Goal: Task Accomplishment & Management: Complete application form

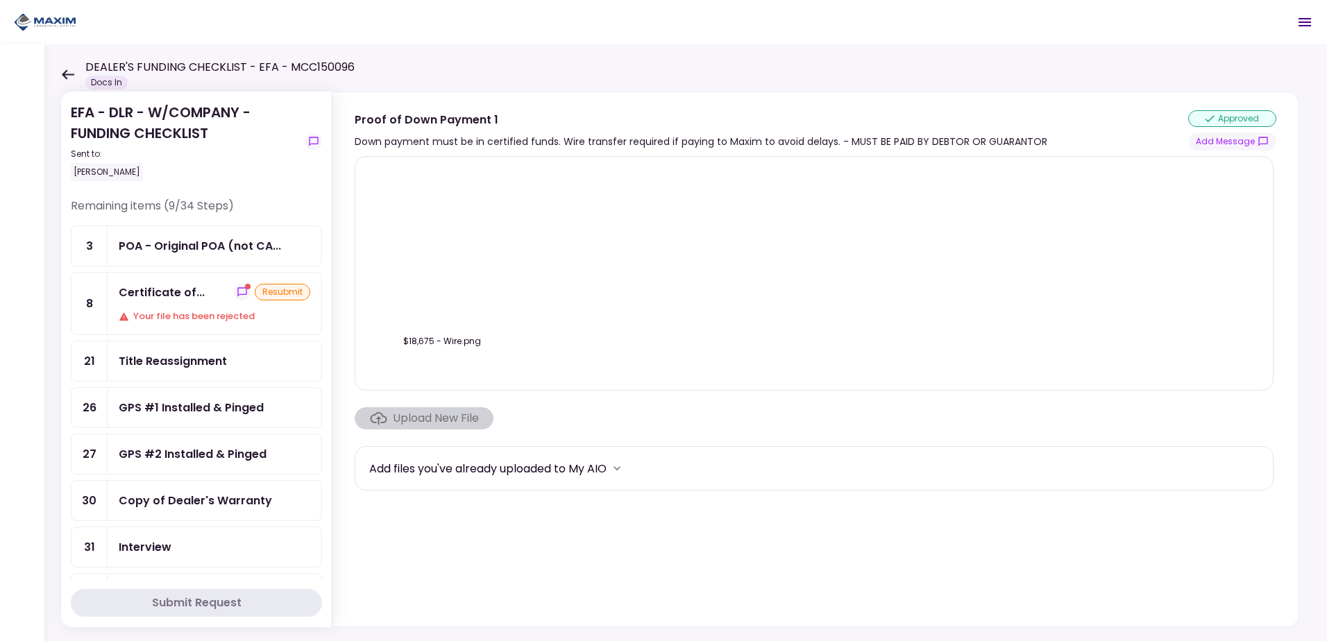
click at [191, 310] on div "Your file has been rejected" at bounding box center [215, 317] width 192 height 14
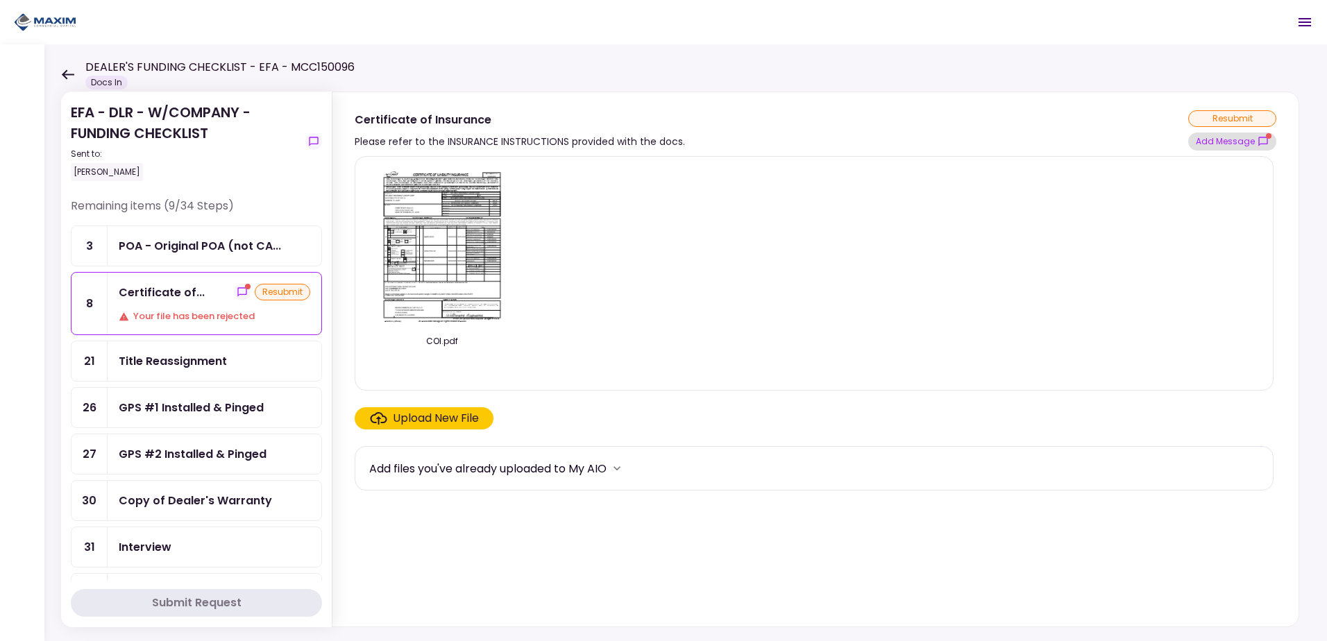
click at [1249, 134] on button "Add Message" at bounding box center [1232, 142] width 88 height 18
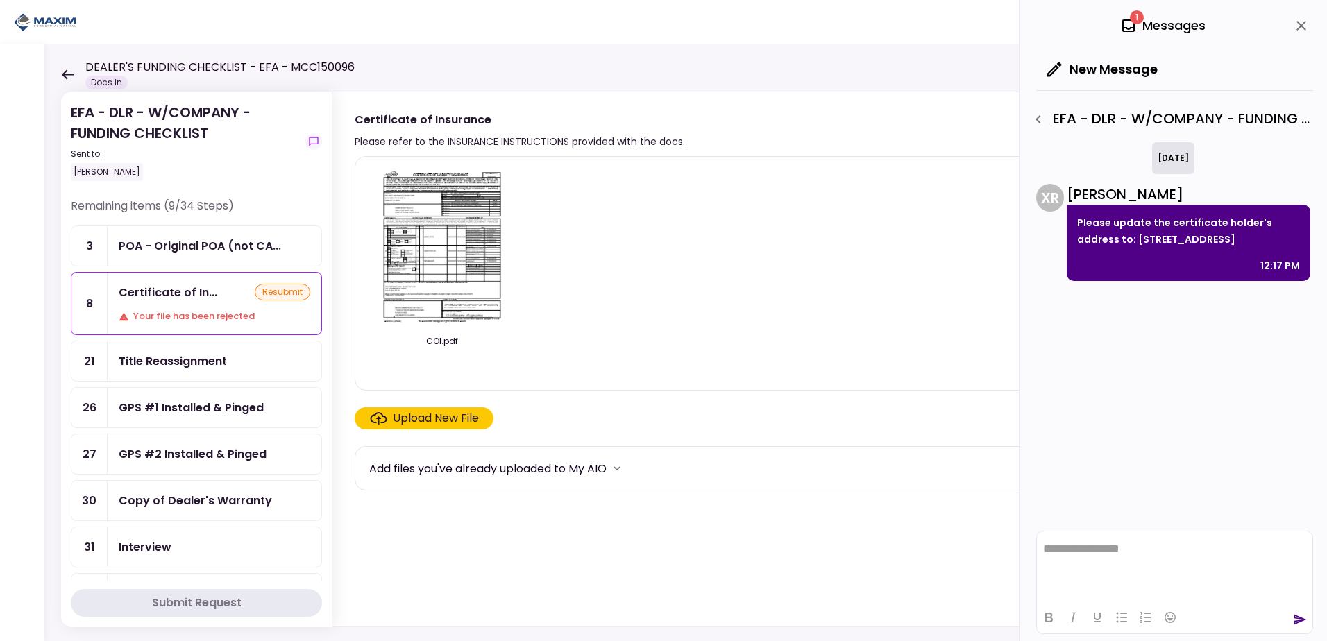
click at [180, 357] on div "Title Reassignment" at bounding box center [173, 361] width 108 height 17
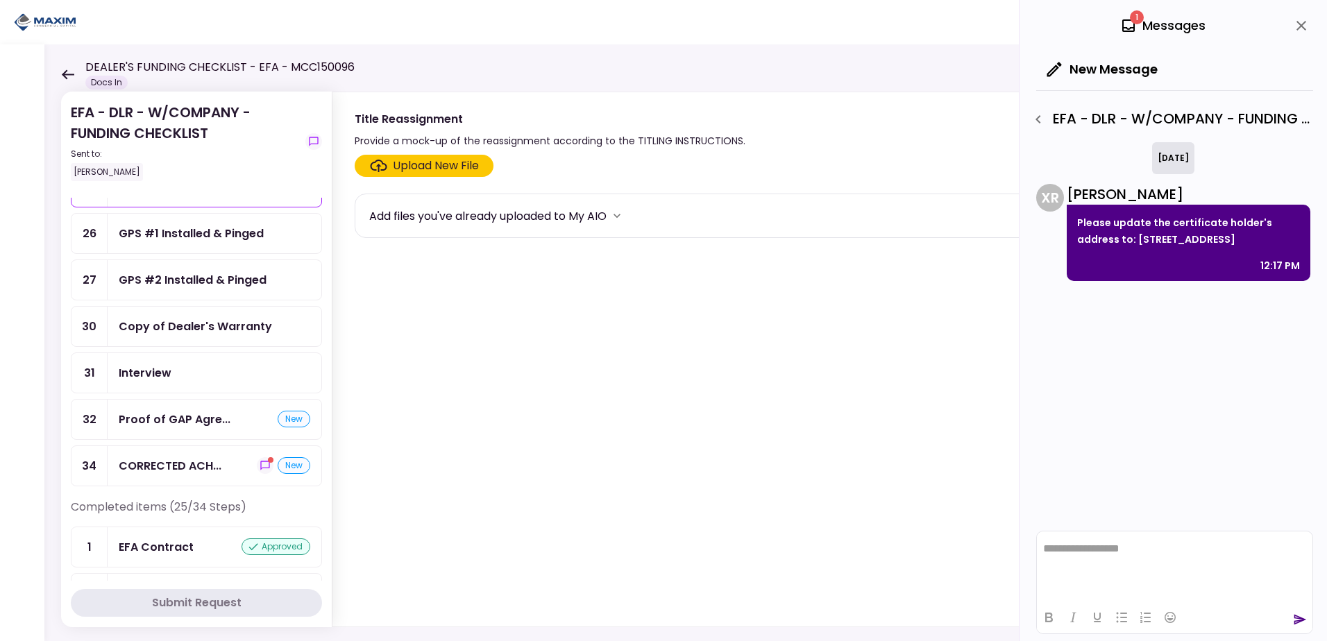
scroll to position [208, 0]
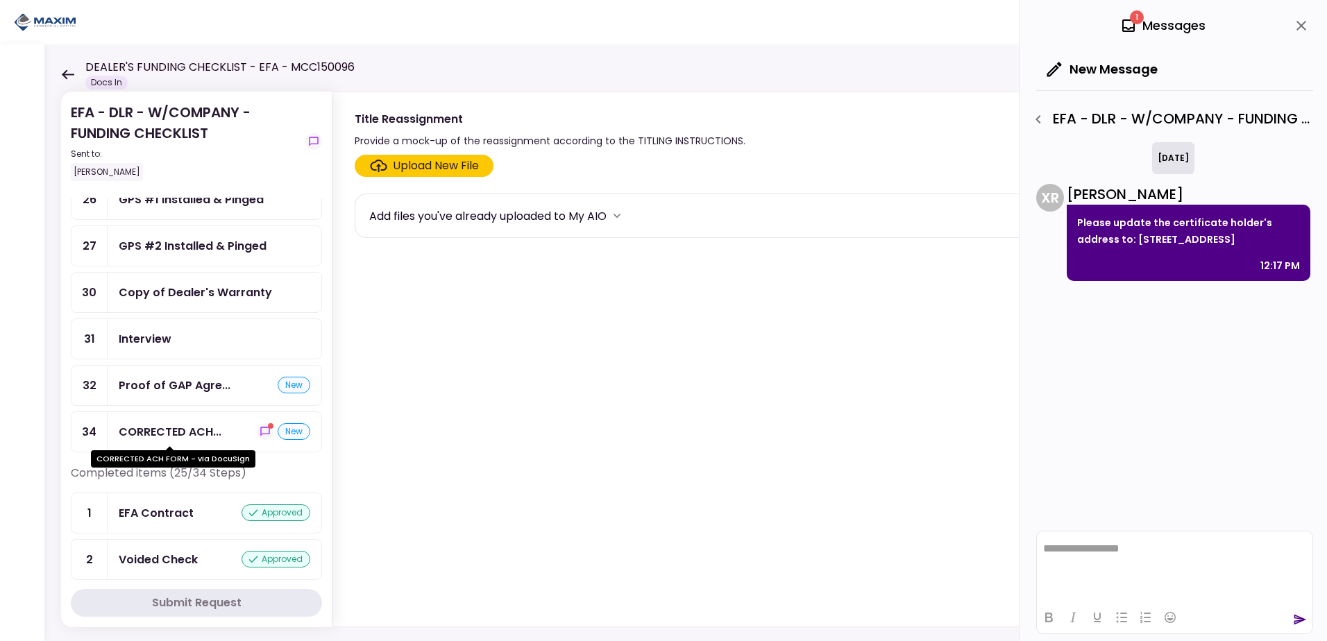
click at [207, 430] on div "CORRECTED ACH..." at bounding box center [170, 431] width 103 height 17
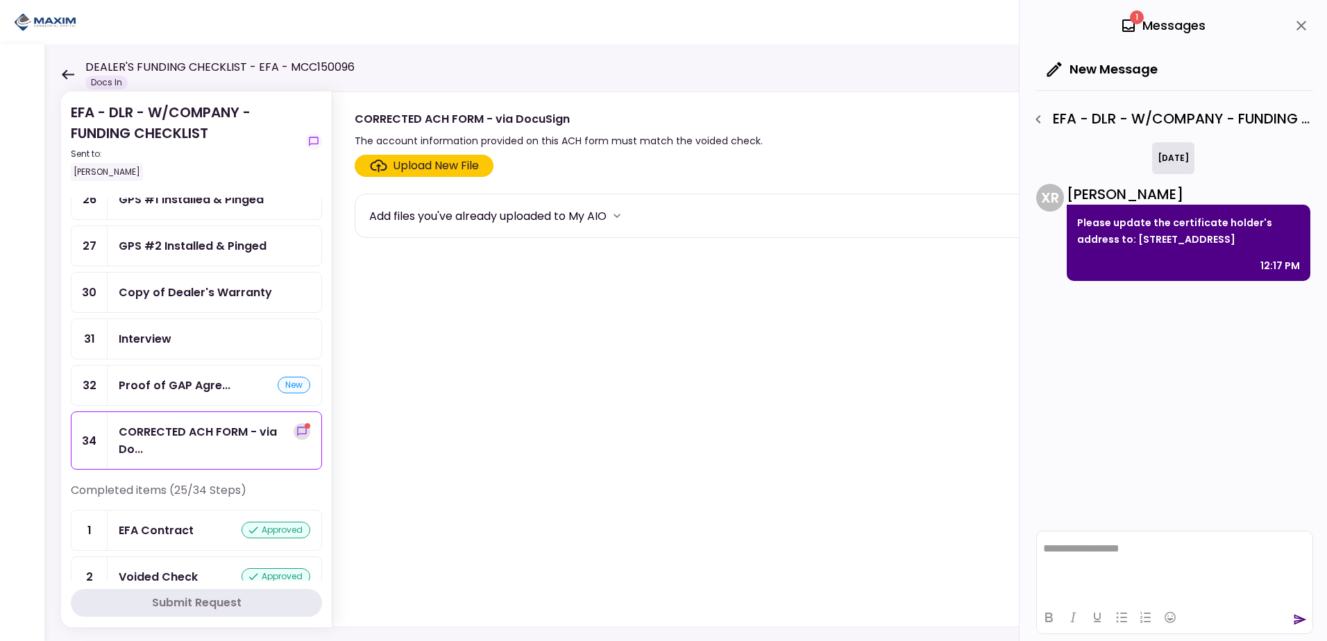
click at [298, 430] on icon "show-messages" at bounding box center [301, 431] width 11 height 11
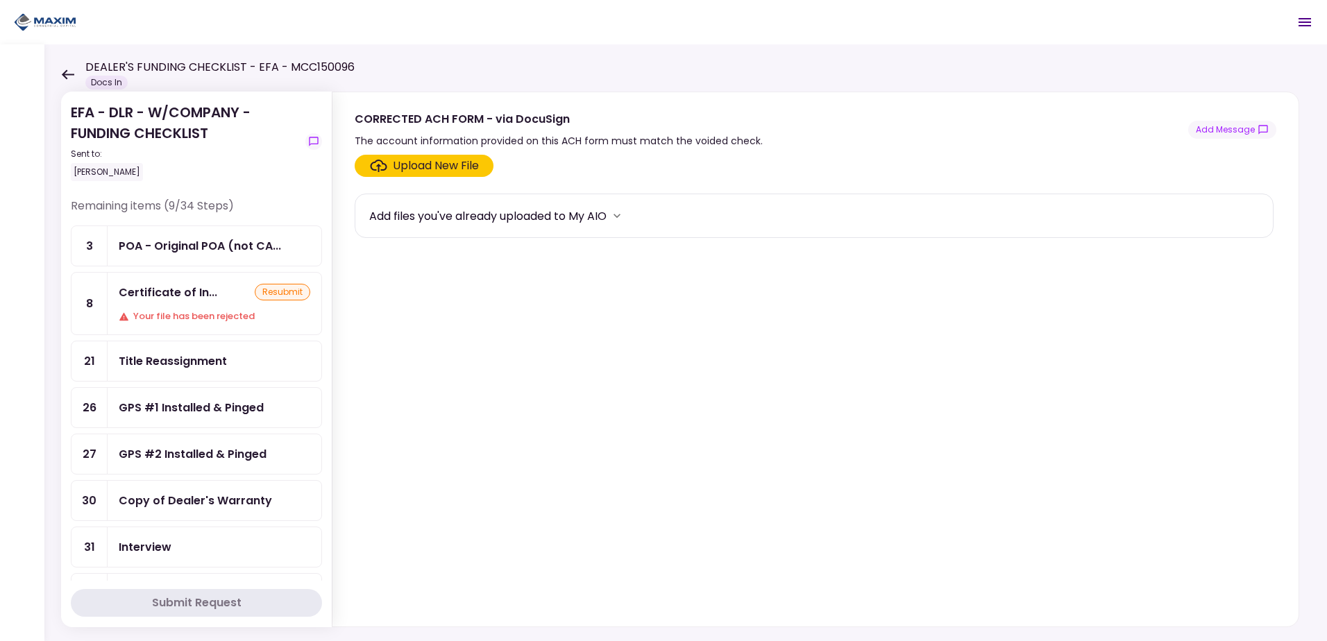
click at [183, 298] on div "Certificate of In..." at bounding box center [168, 292] width 99 height 17
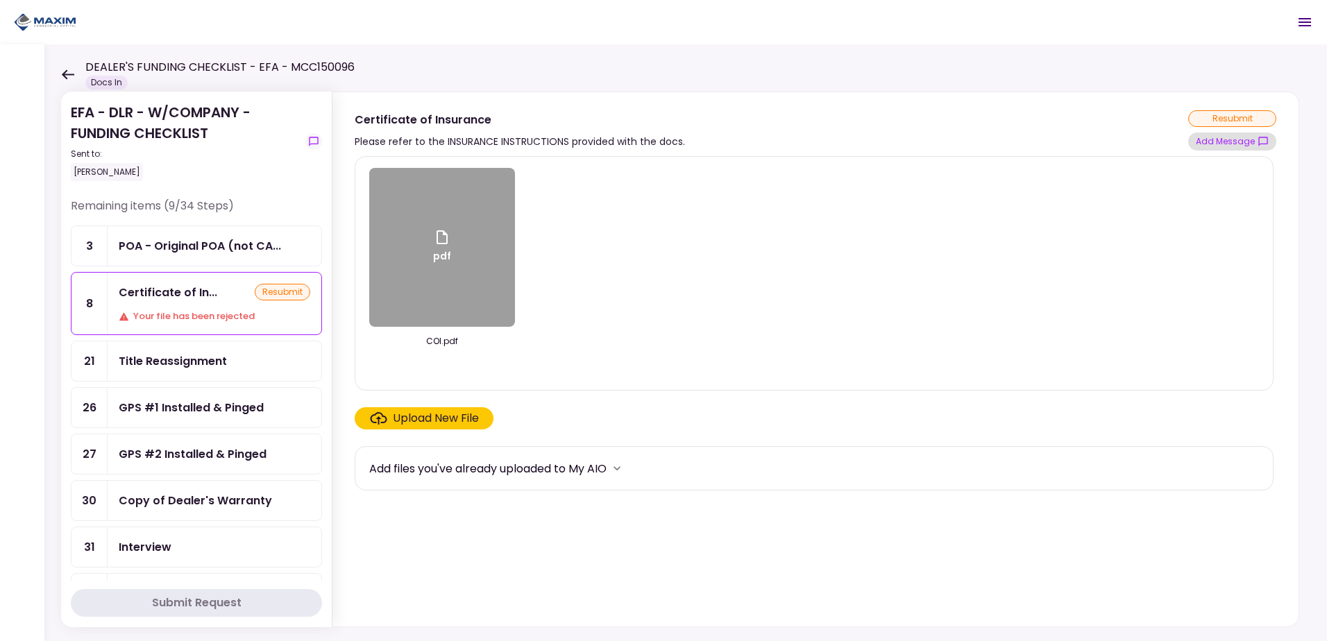
click at [1250, 144] on button "Add Message" at bounding box center [1232, 142] width 88 height 18
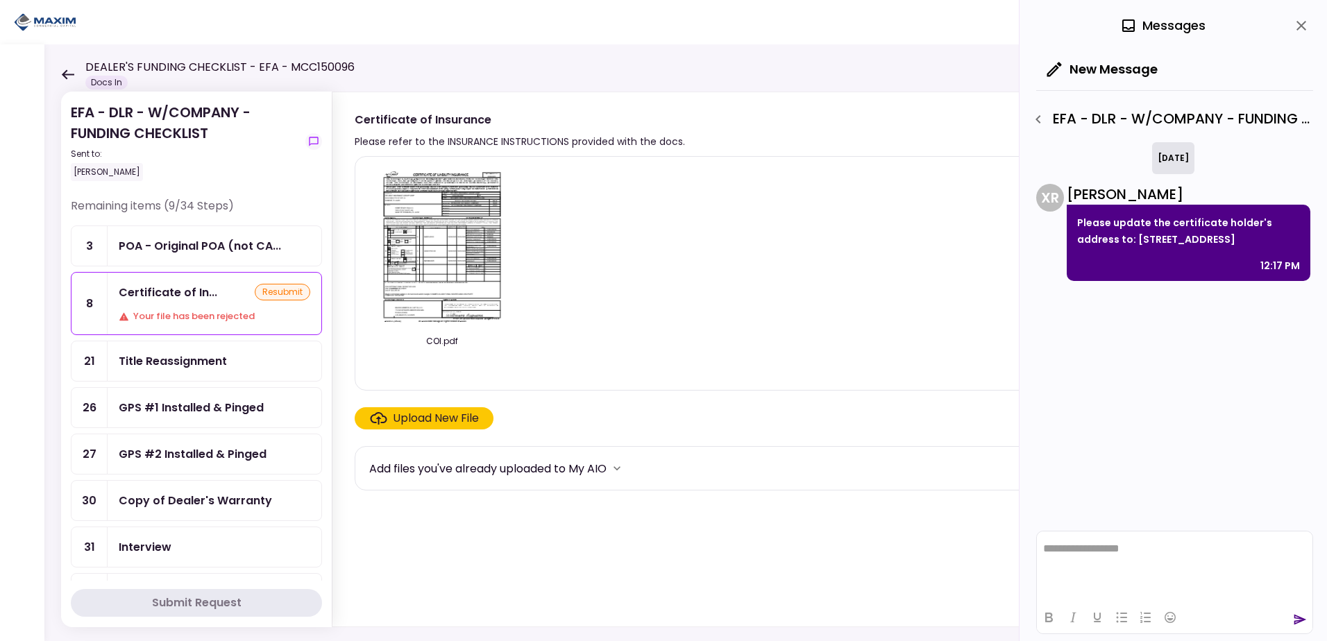
click at [383, 251] on img at bounding box center [442, 247] width 124 height 159
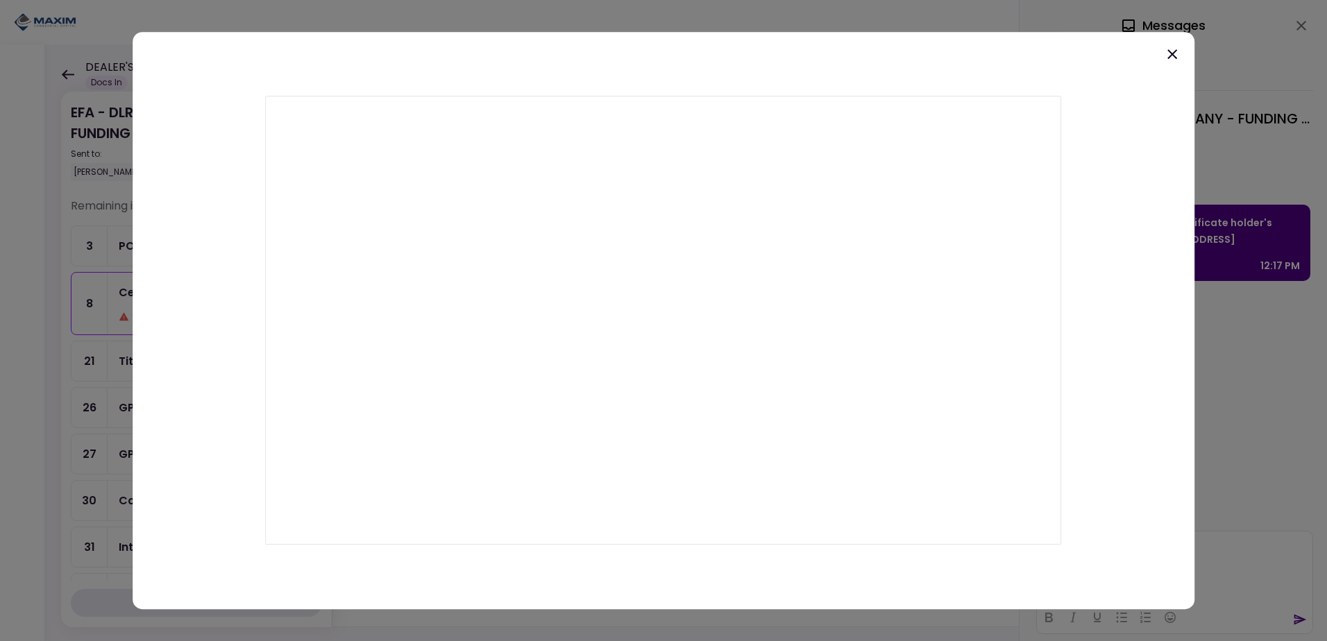
click at [1180, 53] on div at bounding box center [664, 320] width 1062 height 577
click at [1168, 53] on icon at bounding box center [1172, 54] width 17 height 17
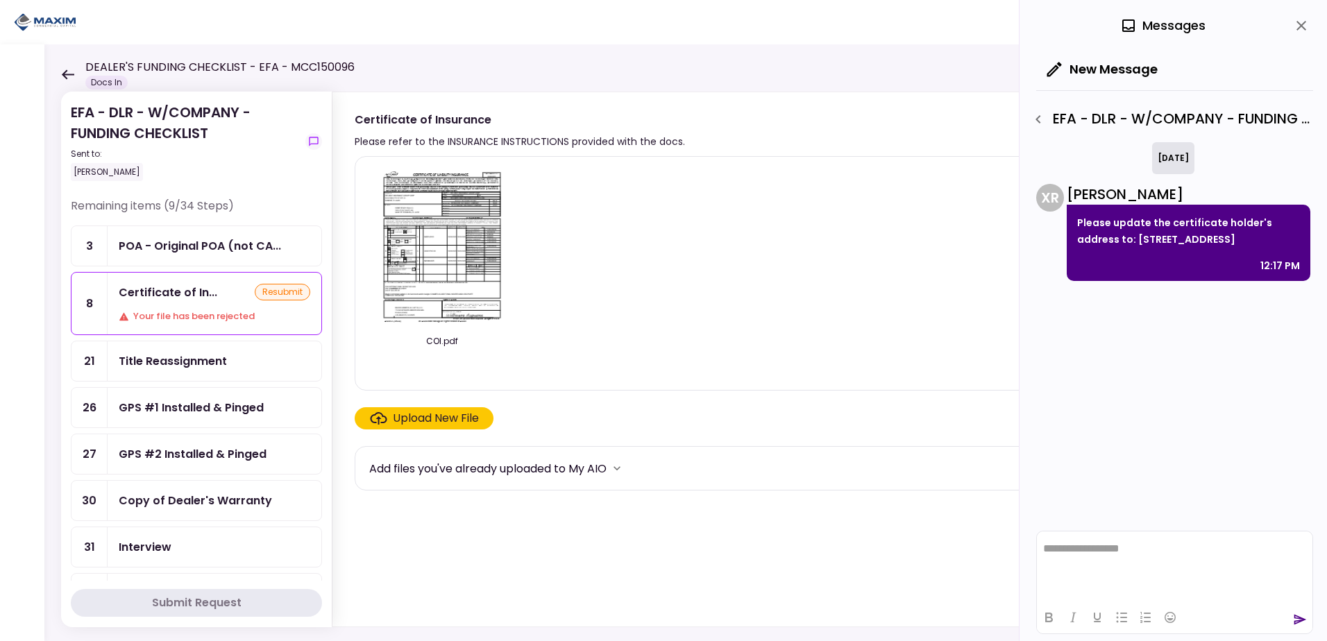
drag, startPoint x: 1169, startPoint y: 260, endPoint x: 1076, endPoint y: 226, distance: 99.4
click at [1076, 226] on div "Please update the certificate holder's address to: 11620 WILSHIRE BLVD STE 540 …" at bounding box center [1189, 243] width 244 height 76
copy p "Please update the certificate holder's address to: [STREET_ADDRESS]"
click at [1301, 24] on icon "close" at bounding box center [1301, 25] width 17 height 17
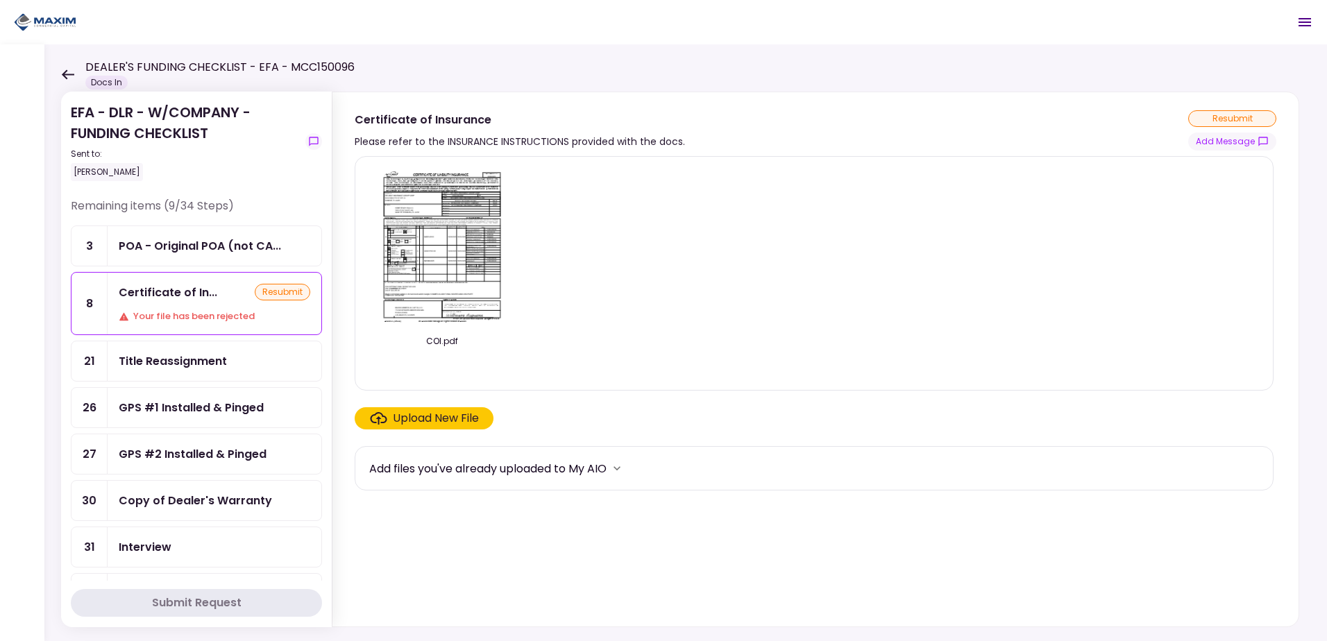
click at [473, 417] on div "Upload New File" at bounding box center [436, 418] width 86 height 17
click at [0, 0] on input "Upload New File" at bounding box center [0, 0] width 0 height 0
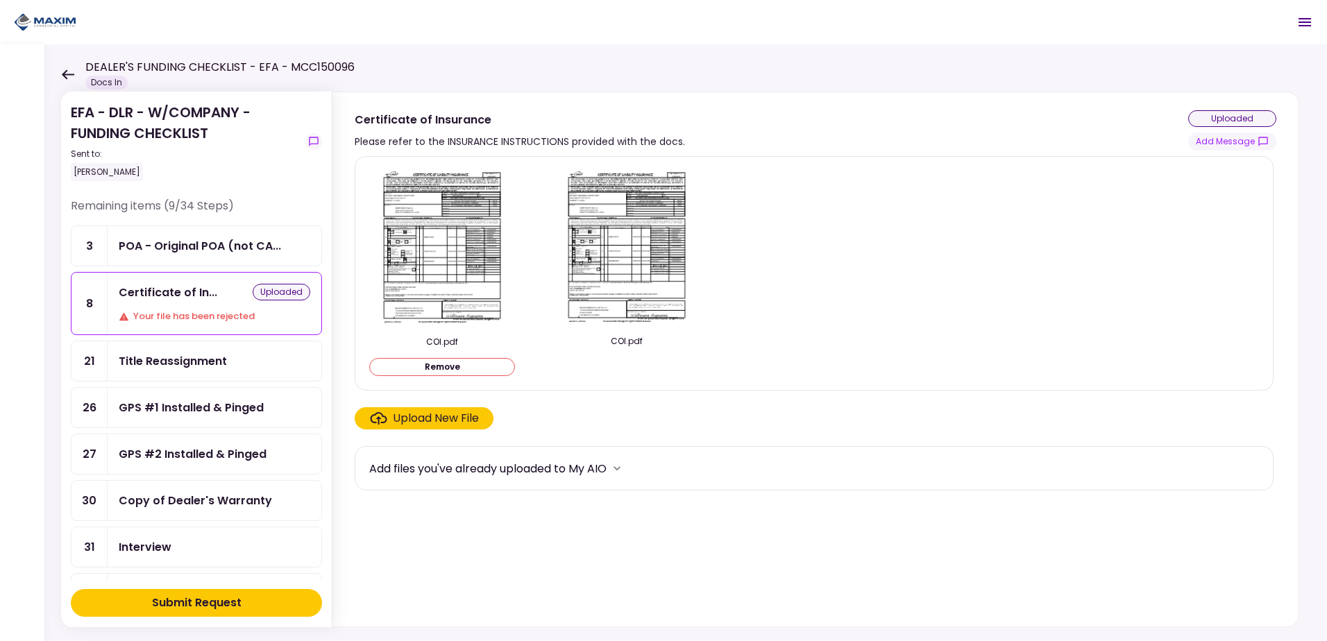
click at [180, 600] on div "Submit Request" at bounding box center [197, 603] width 90 height 17
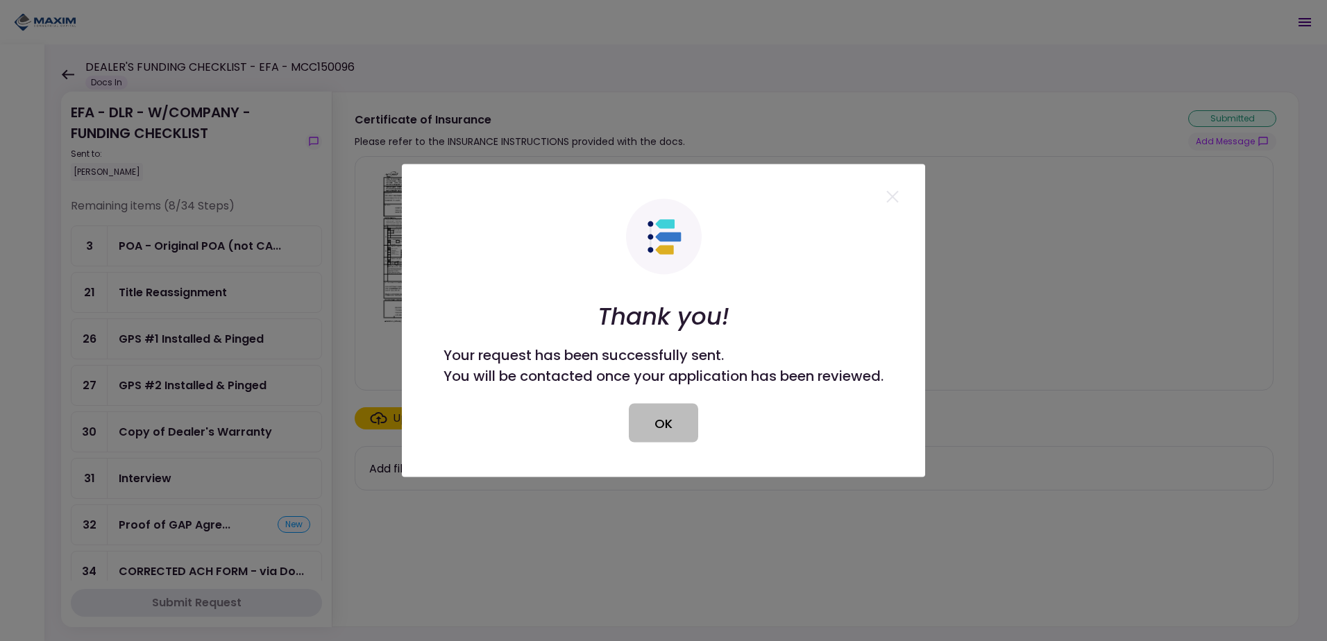
click at [661, 432] on button "OK" at bounding box center [663, 423] width 69 height 39
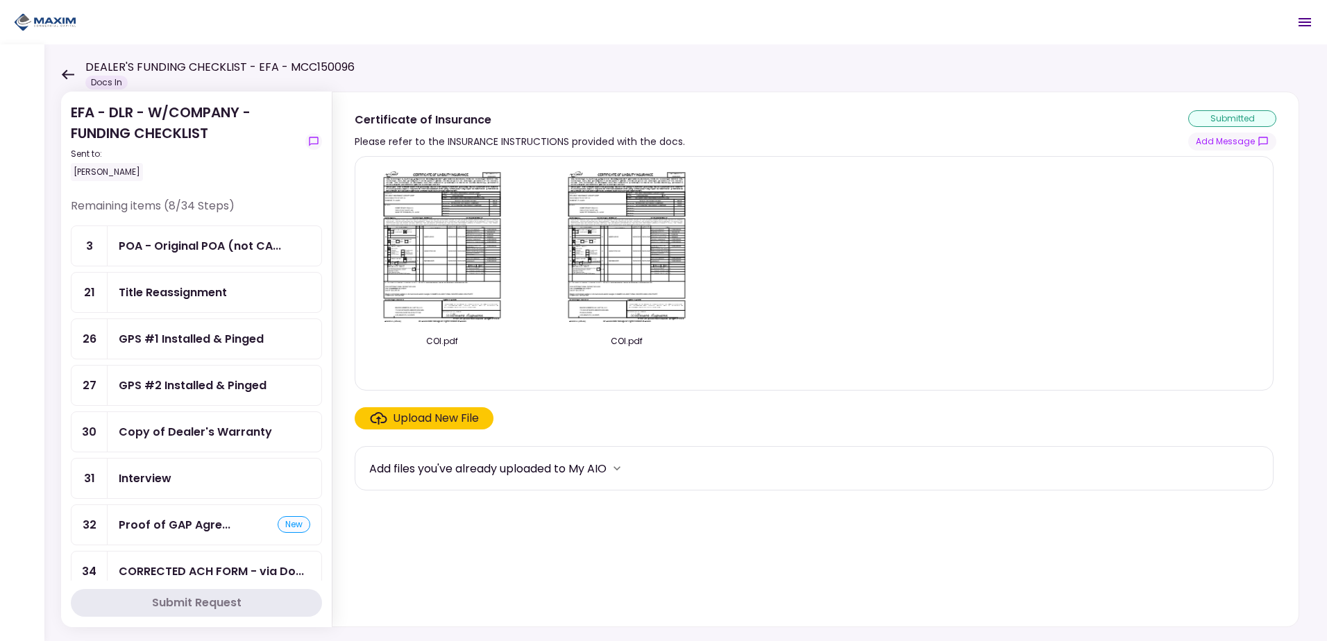
click at [155, 292] on div "Title Reassignment" at bounding box center [173, 292] width 108 height 17
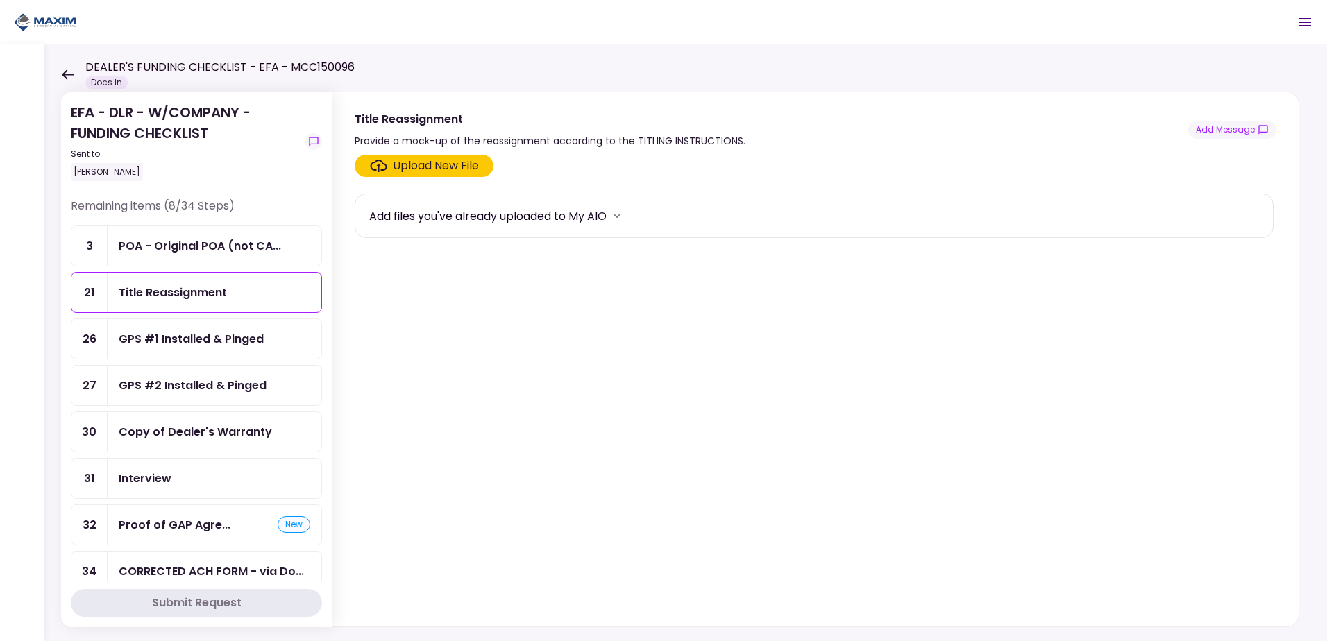
click at [416, 171] on div "Upload New File" at bounding box center [436, 166] width 86 height 17
click at [0, 0] on input "Upload New File" at bounding box center [0, 0] width 0 height 0
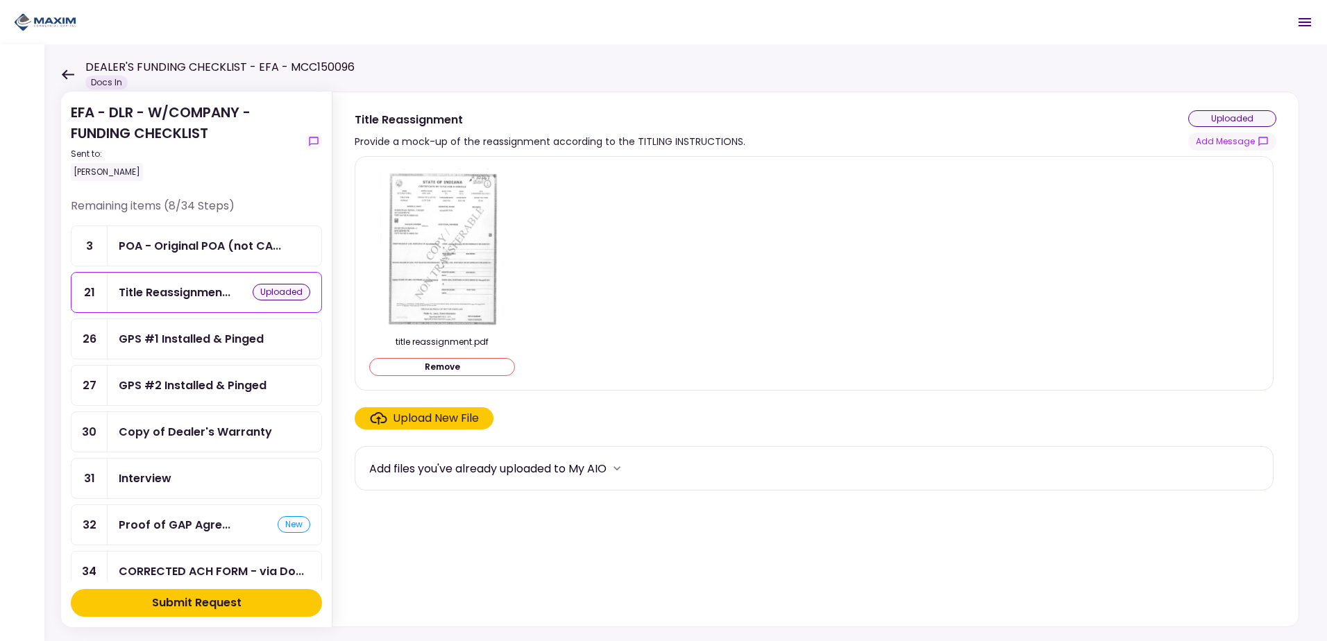
click at [276, 603] on button "Submit Request" at bounding box center [196, 603] width 251 height 28
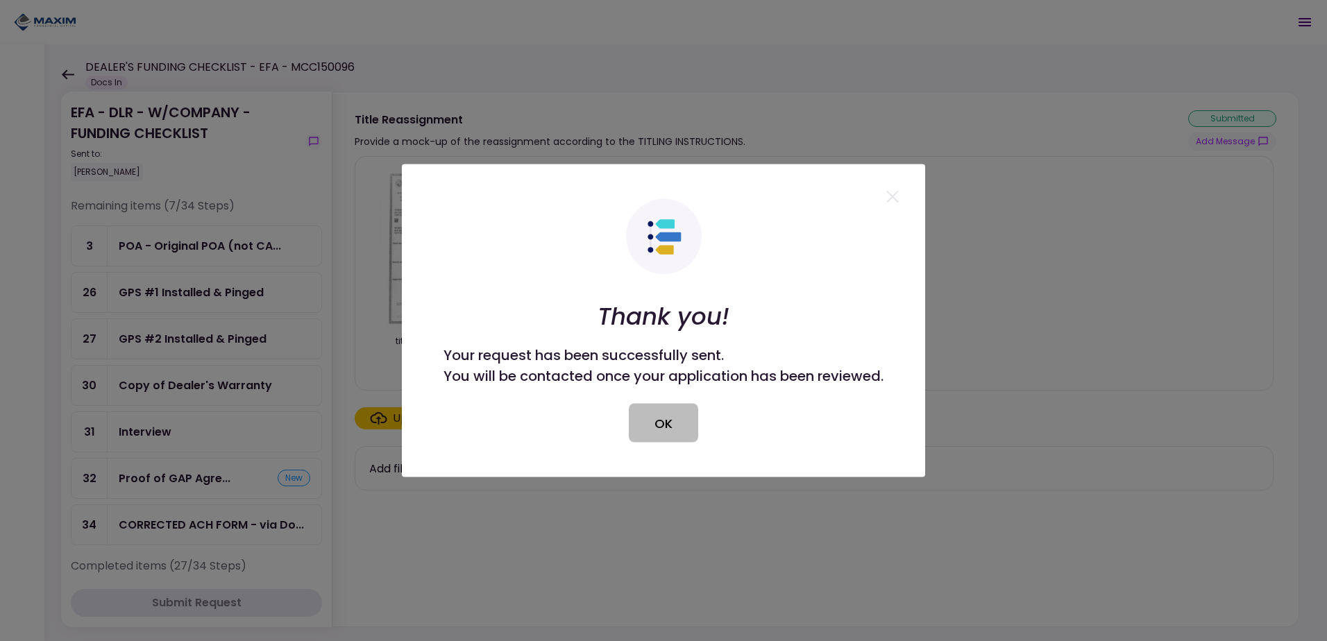
click at [672, 423] on button "OK" at bounding box center [663, 423] width 69 height 39
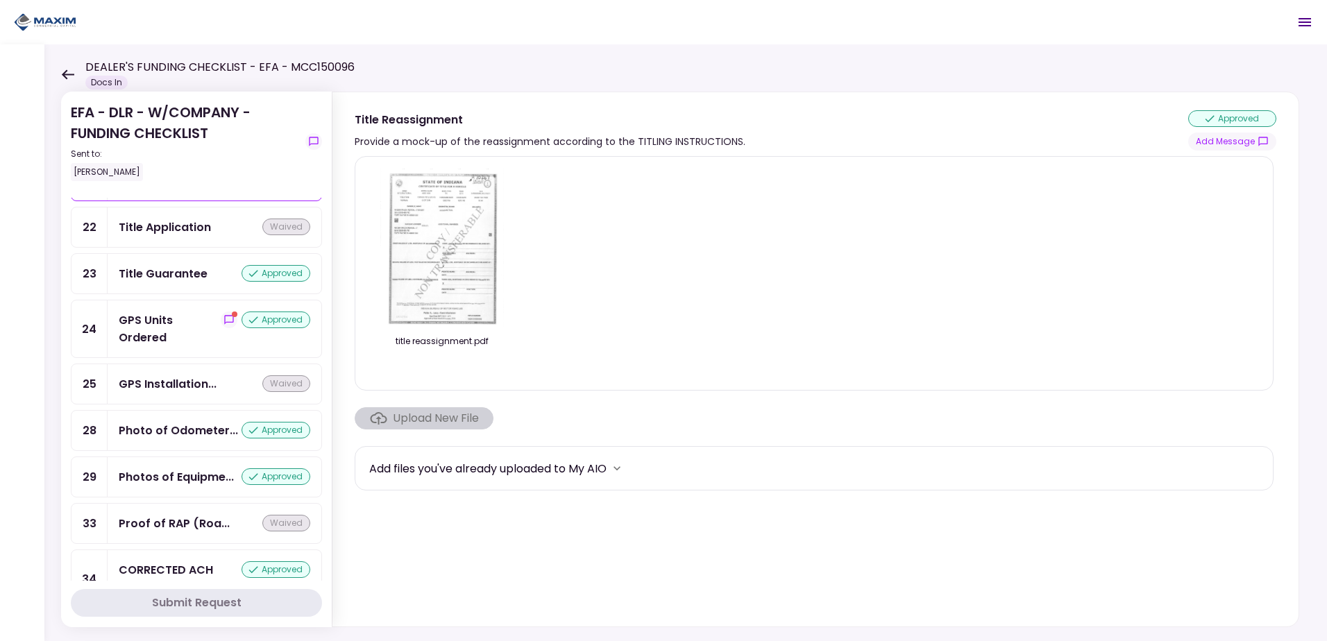
scroll to position [1302, 0]
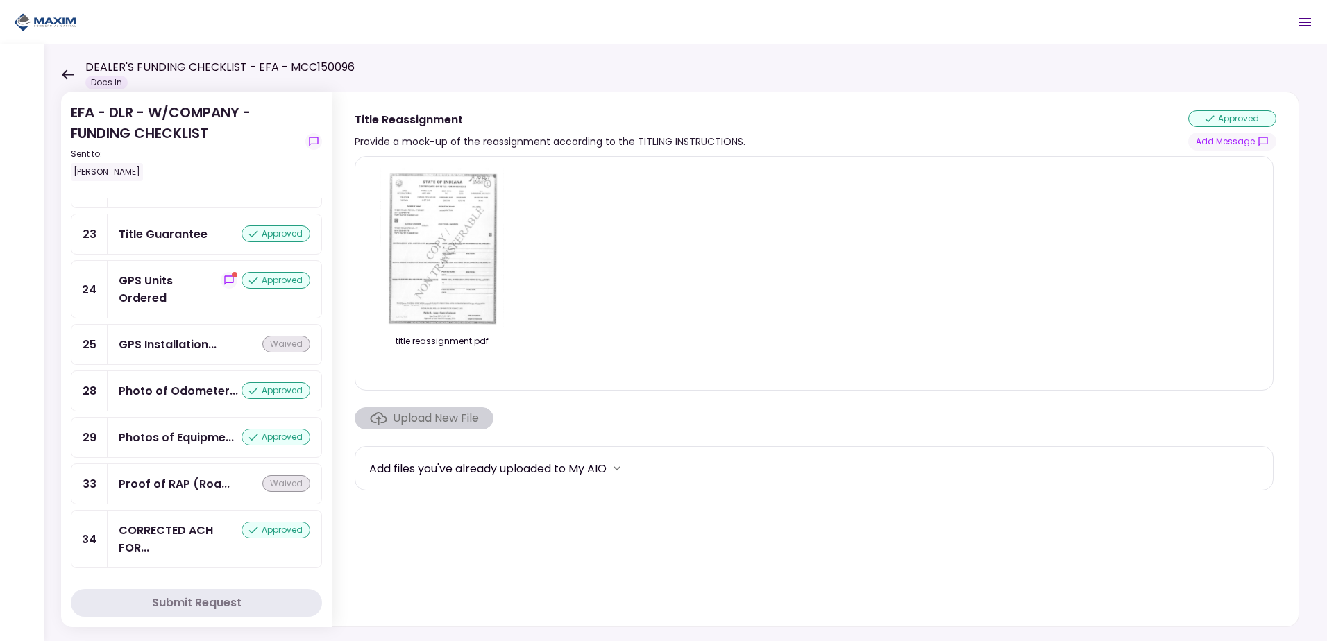
click at [181, 271] on div "GPS Units Ordered approved" at bounding box center [215, 289] width 214 height 57
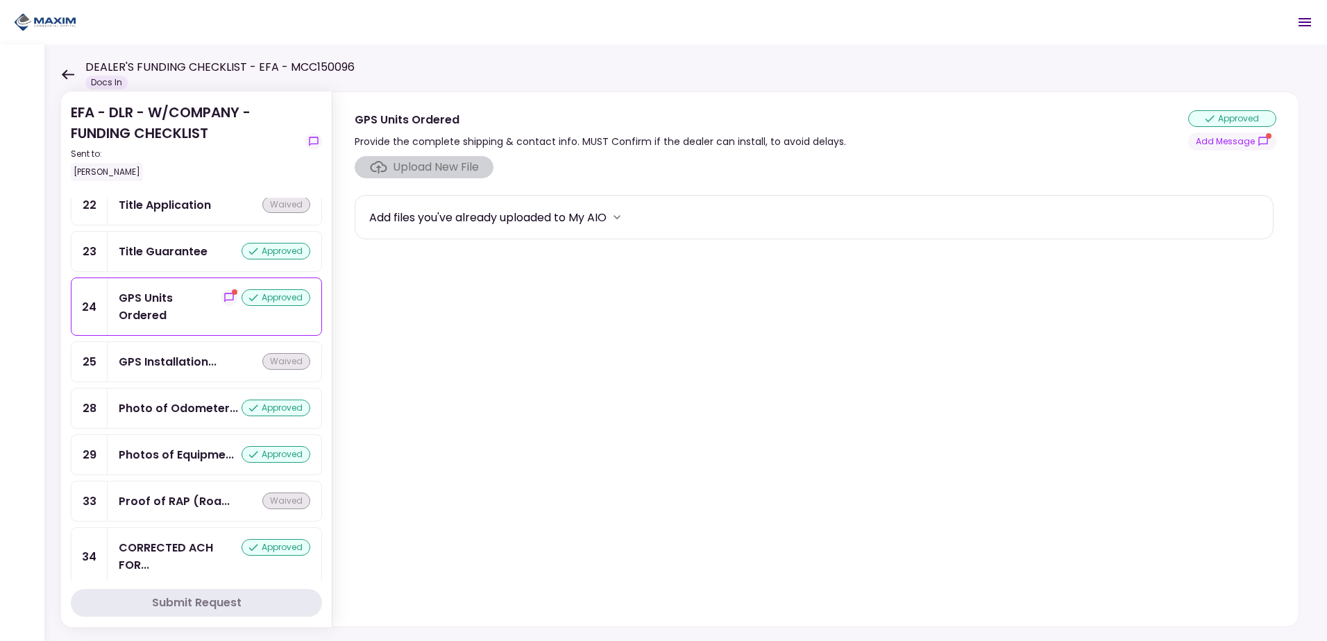
scroll to position [1302, 0]
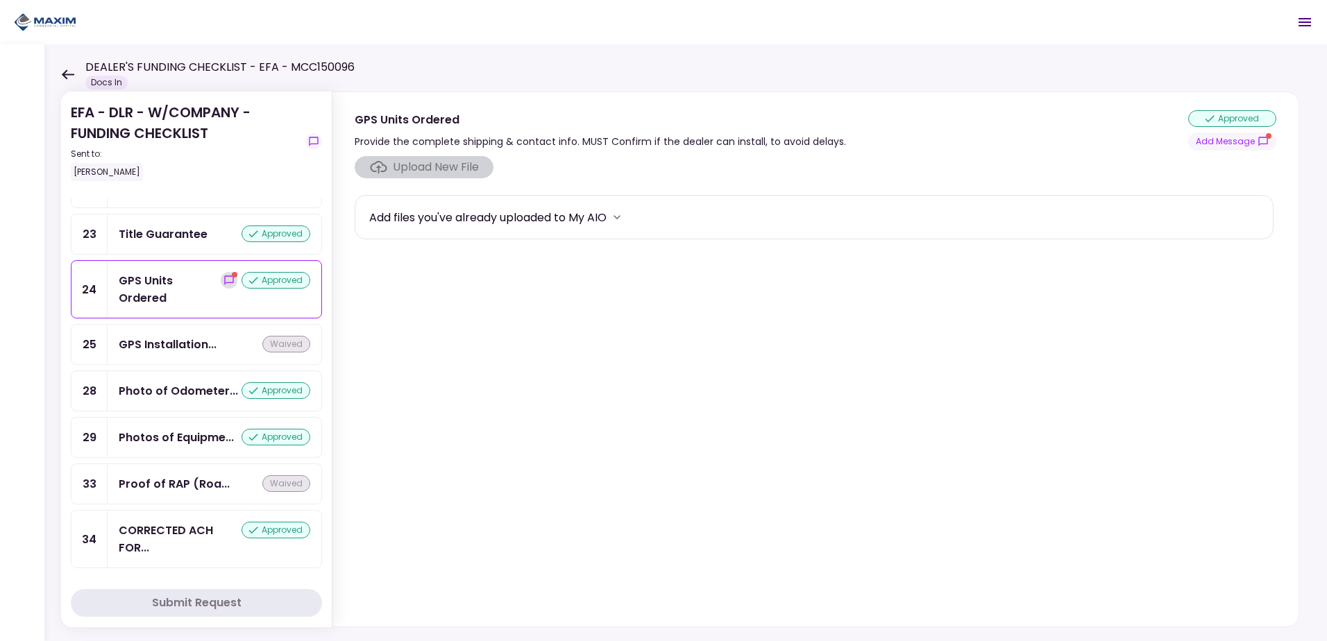
click at [230, 283] on button "show-messages" at bounding box center [229, 280] width 17 height 17
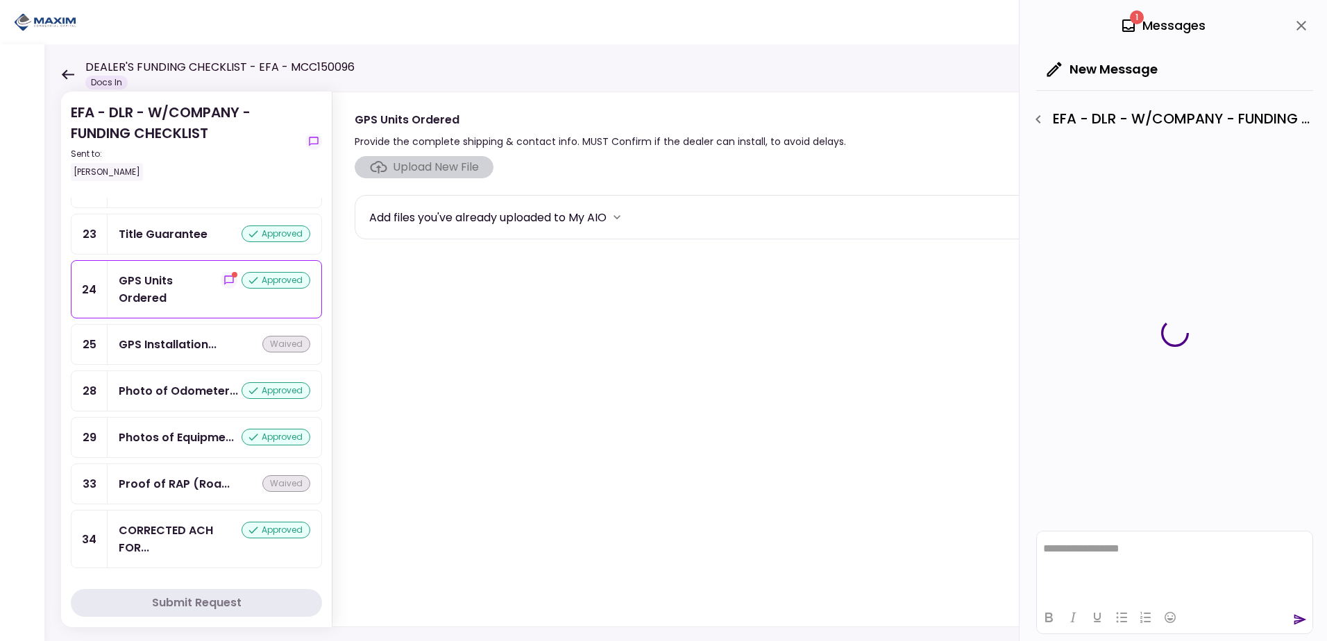
scroll to position [1285, 0]
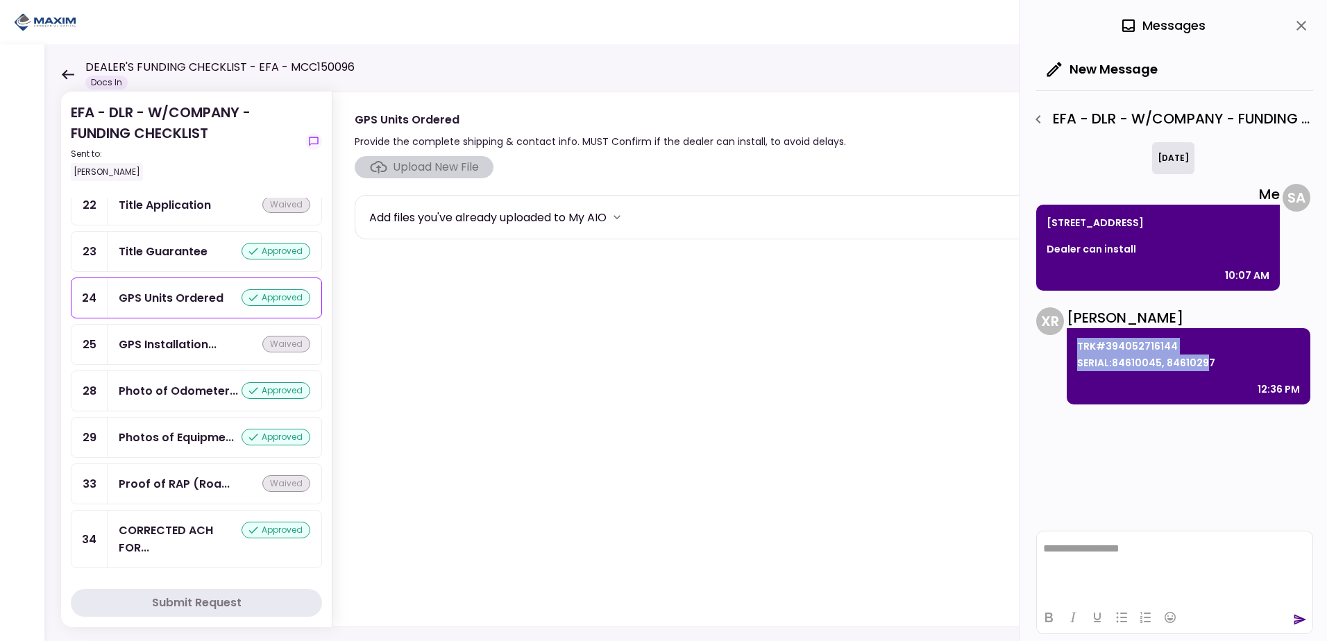
drag, startPoint x: 1205, startPoint y: 362, endPoint x: 1076, endPoint y: 352, distance: 130.1
click at [1076, 352] on div "TRK#394052716144 SERIAL:84610045, 84610297 12:36 PM" at bounding box center [1189, 366] width 244 height 76
drag, startPoint x: 1214, startPoint y: 363, endPoint x: 1078, endPoint y: 344, distance: 137.4
click at [1078, 344] on p "TRK#394052716144 SERIAL:84610045, 84610297" at bounding box center [1188, 354] width 223 height 33
copy p "TRK#394052716144 SERIAL:84610045, 84610297"
